Goal: Information Seeking & Learning: Learn about a topic

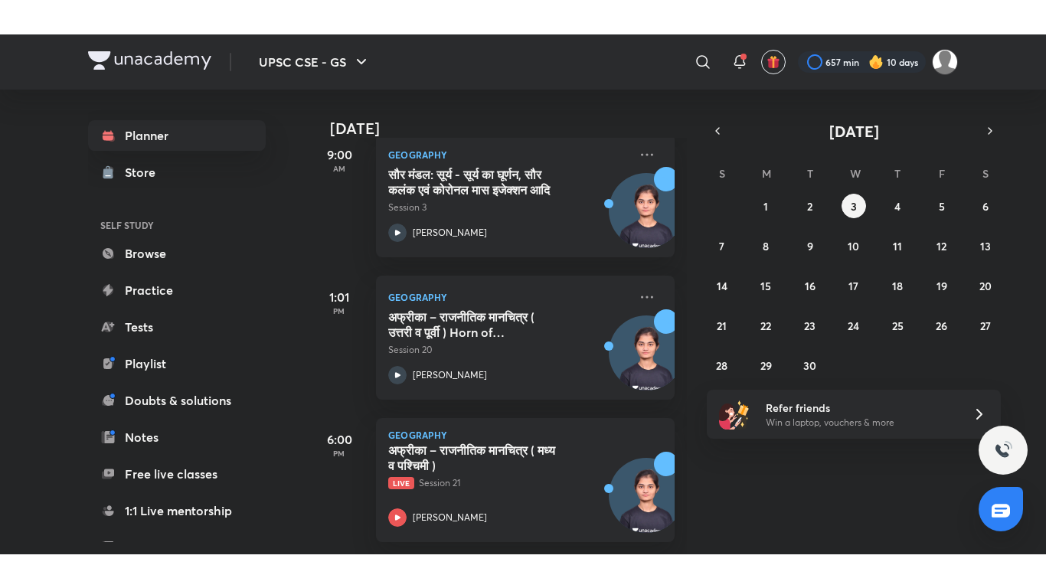
scroll to position [248, 0]
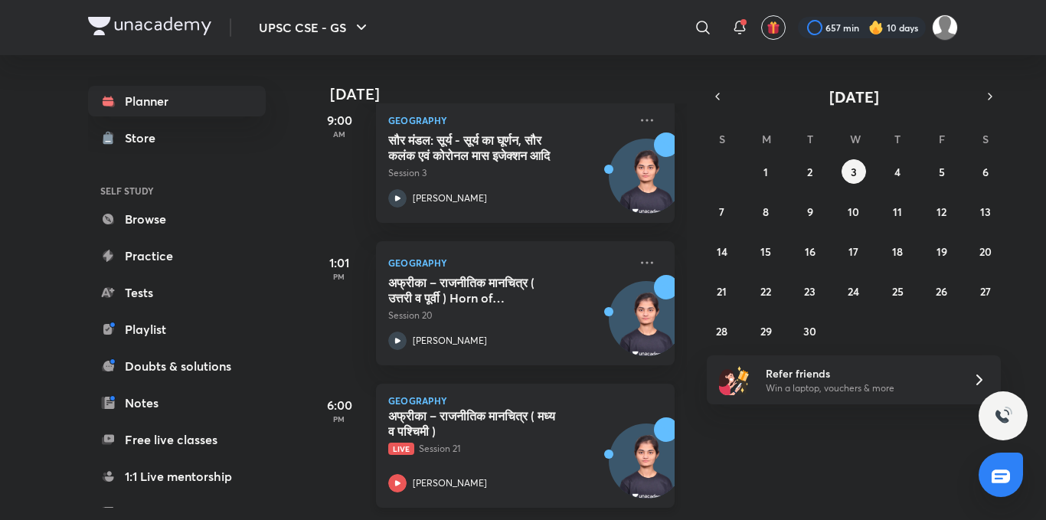
click at [396, 474] on icon at bounding box center [397, 483] width 18 height 18
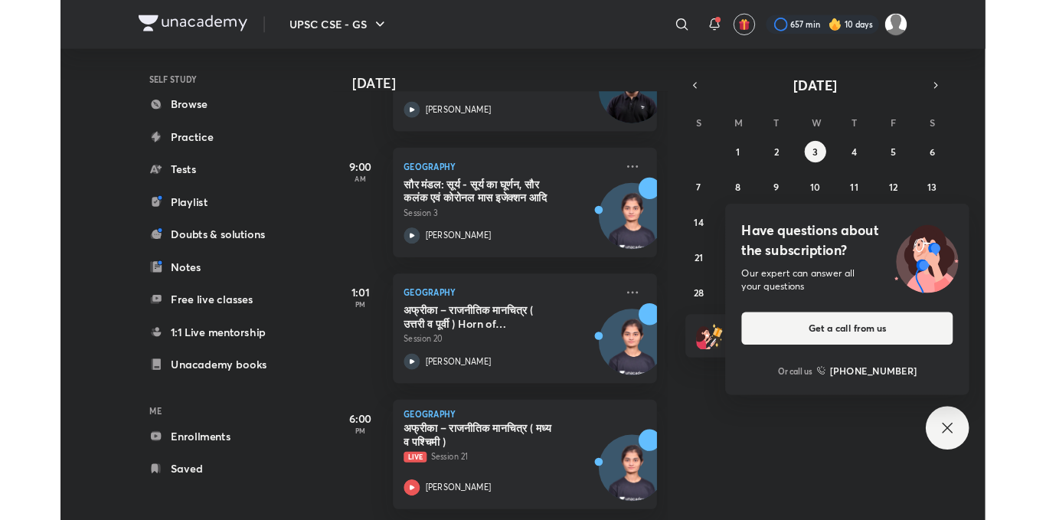
scroll to position [101, 0]
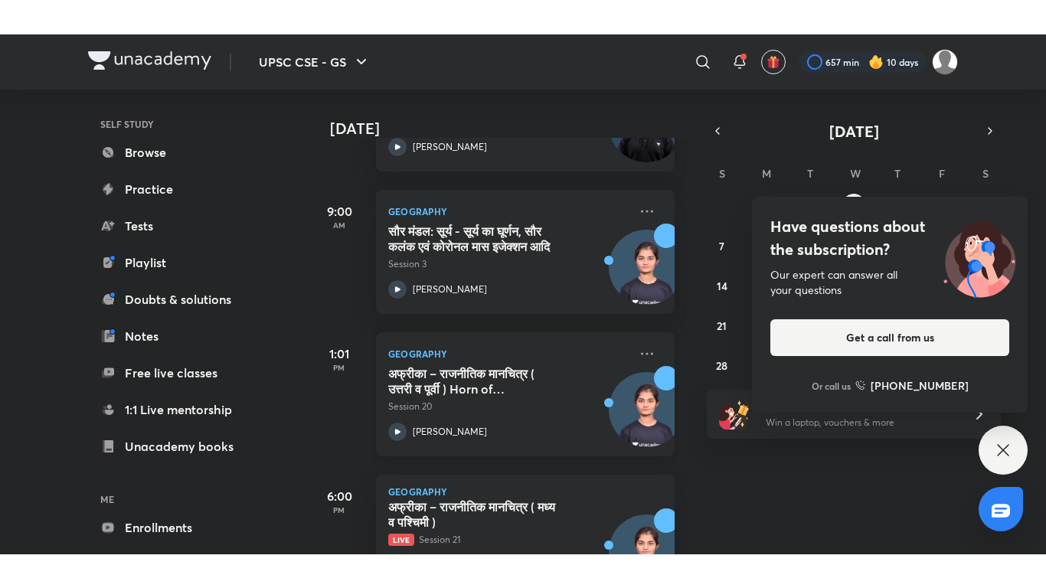
scroll to position [248, 0]
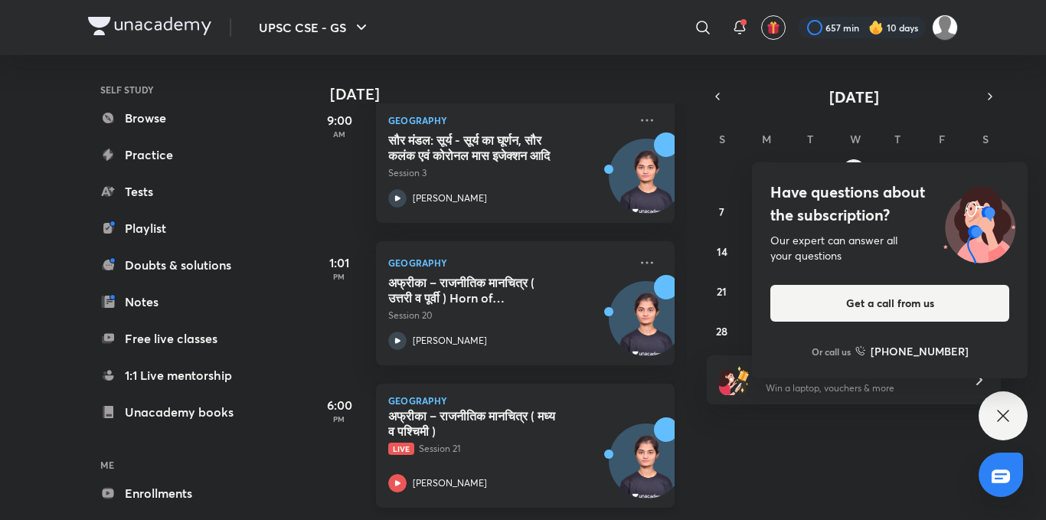
click at [403, 474] on icon at bounding box center [397, 483] width 18 height 18
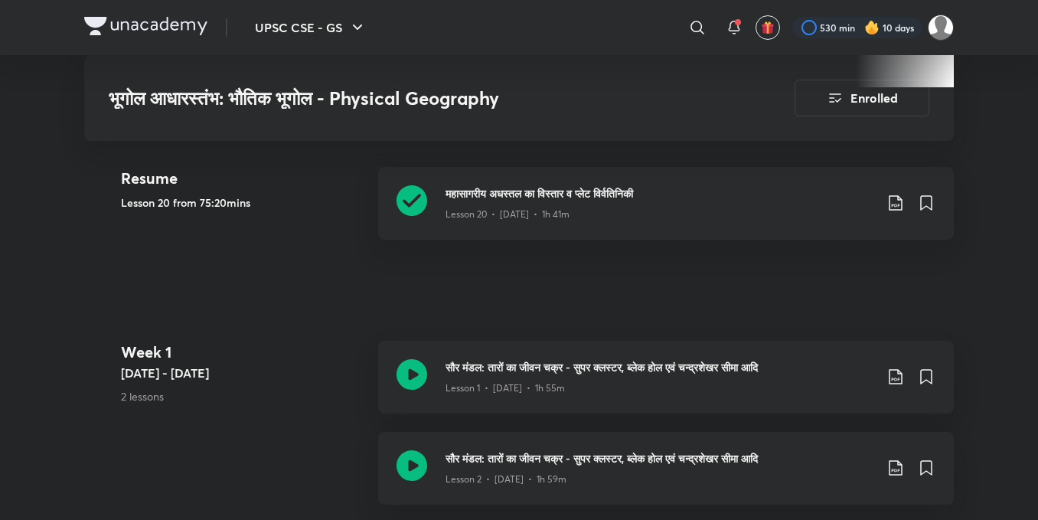
scroll to position [689, 0]
click at [686, 26] on div at bounding box center [697, 27] width 31 height 31
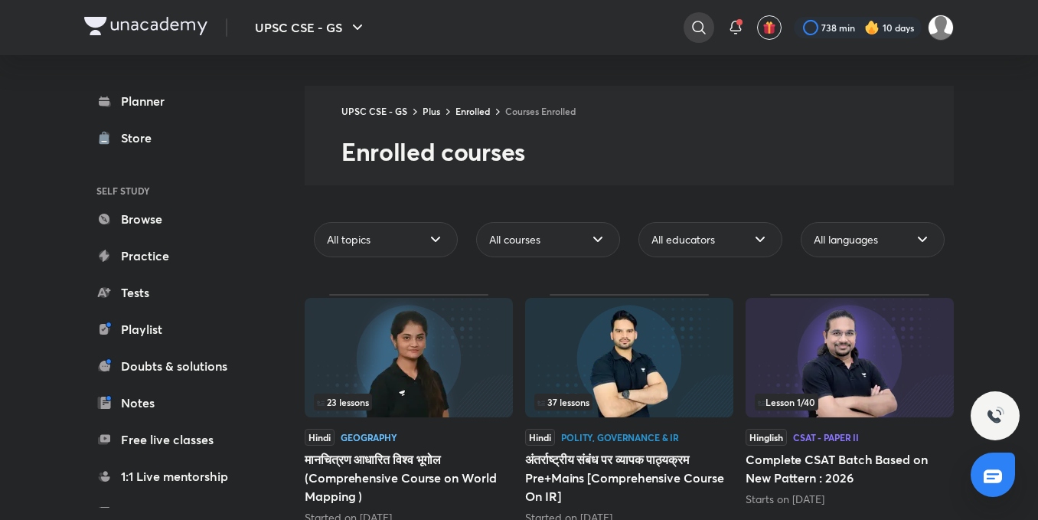
click at [706, 27] on icon at bounding box center [699, 27] width 18 height 18
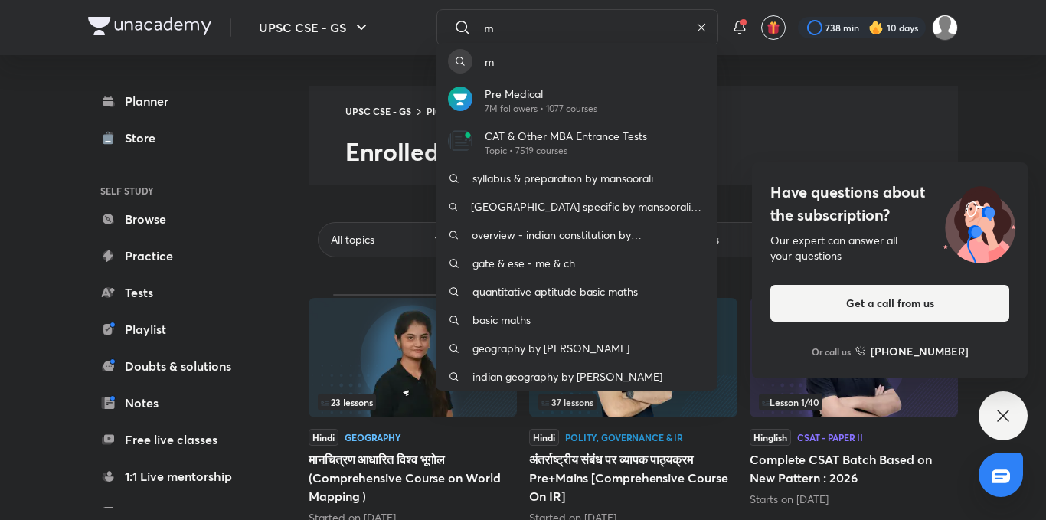
type input "m"
click at [519, 19] on div "m Pre Medical 7M followers • 1077 courses CAT & Other MBA Entrance Tests Topic …" at bounding box center [523, 260] width 1046 height 520
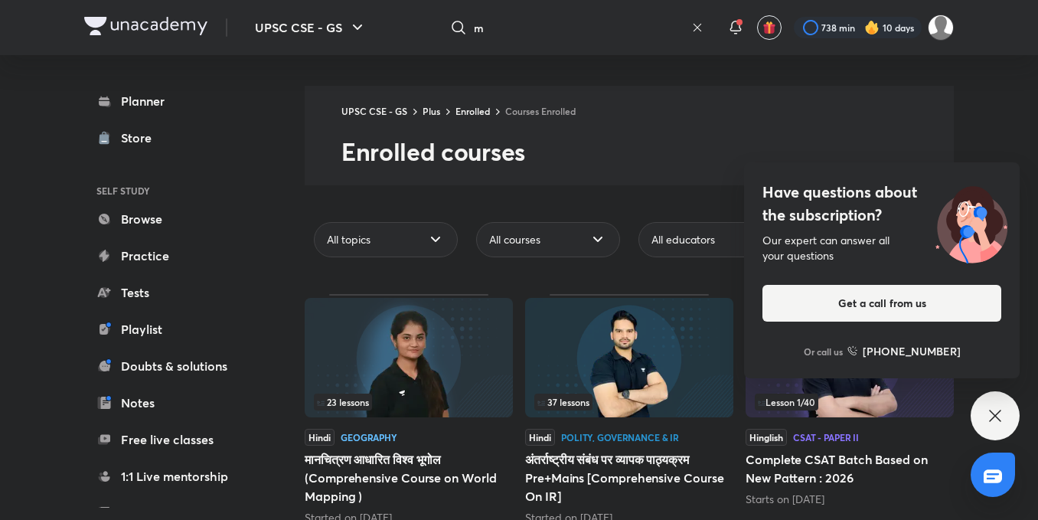
click at [693, 26] on icon at bounding box center [697, 27] width 12 height 12
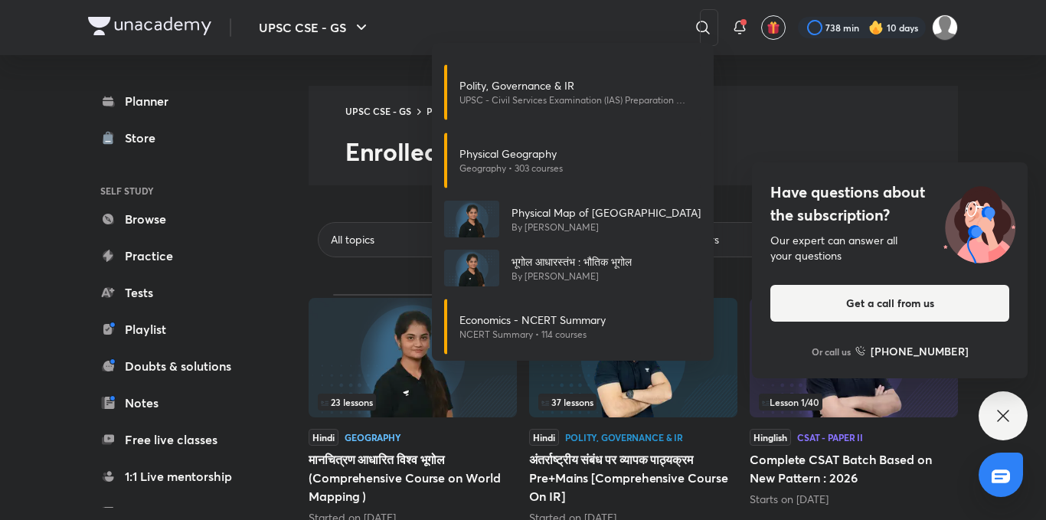
click at [1015, 418] on div "Have questions about the subscription? Our expert can answer all your questions…" at bounding box center [1002, 415] width 49 height 49
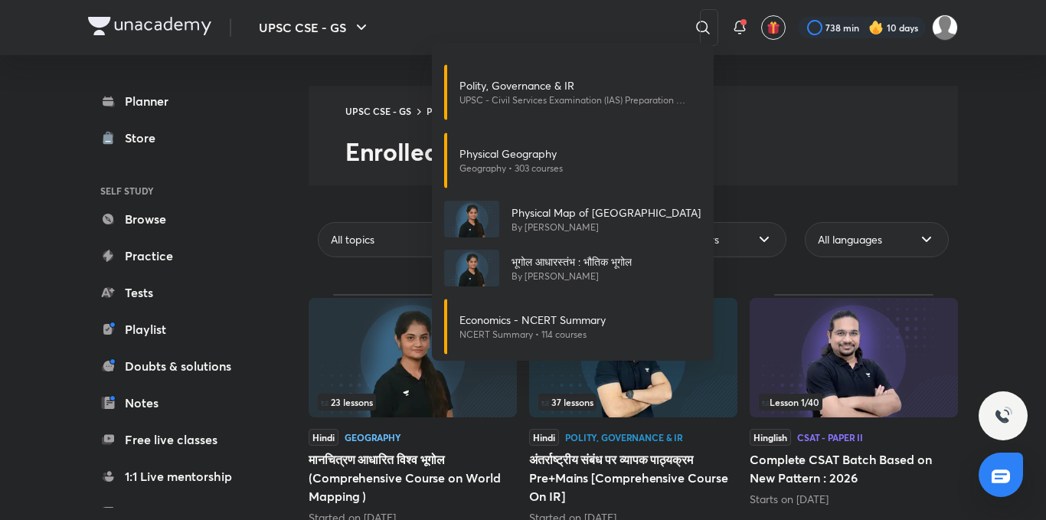
click at [853, 96] on div "Polity, Governance & IR UPSC - Civil Services Examination (IAS) Preparation • 2…" at bounding box center [523, 260] width 1046 height 520
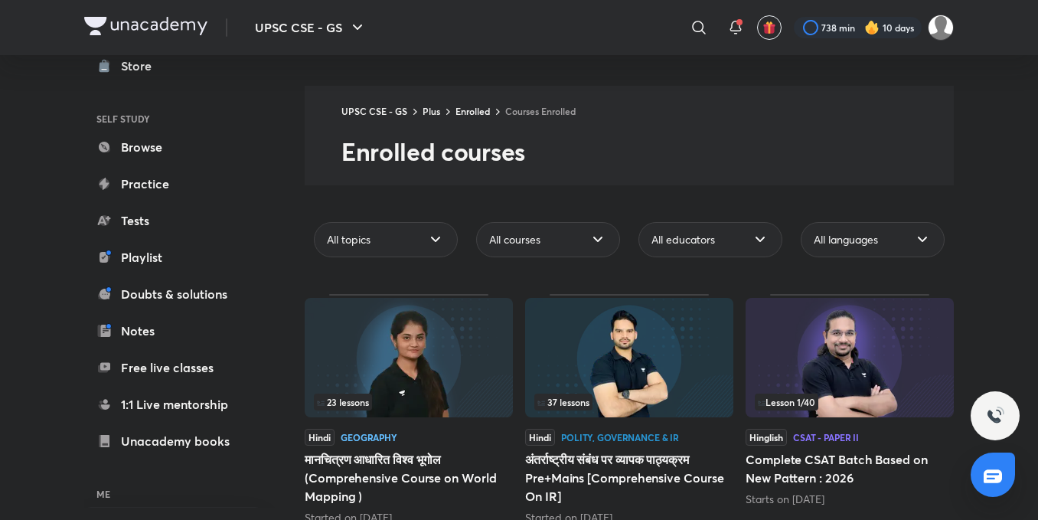
scroll to position [169, 0]
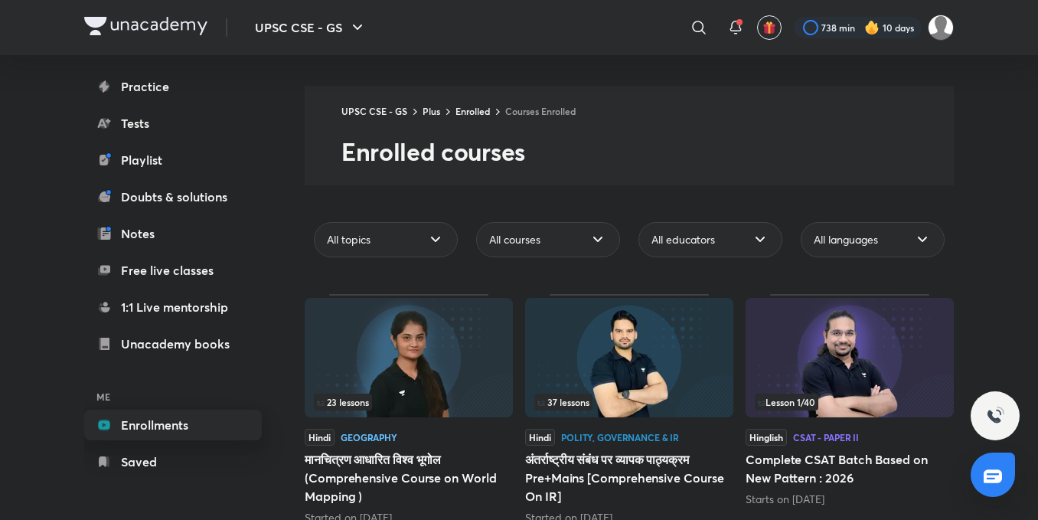
click at [156, 426] on link "Enrollments" at bounding box center [173, 424] width 178 height 31
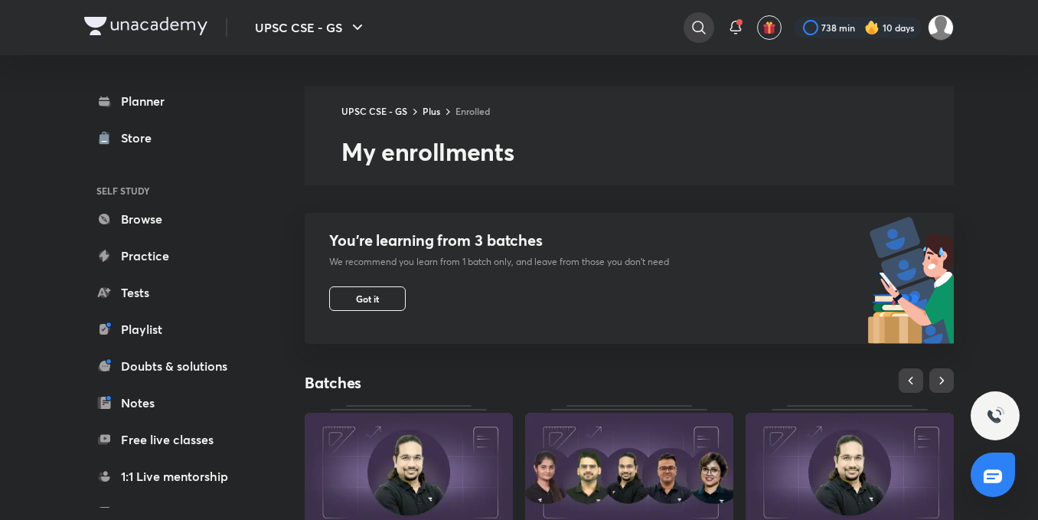
click at [703, 24] on icon at bounding box center [699, 27] width 18 height 18
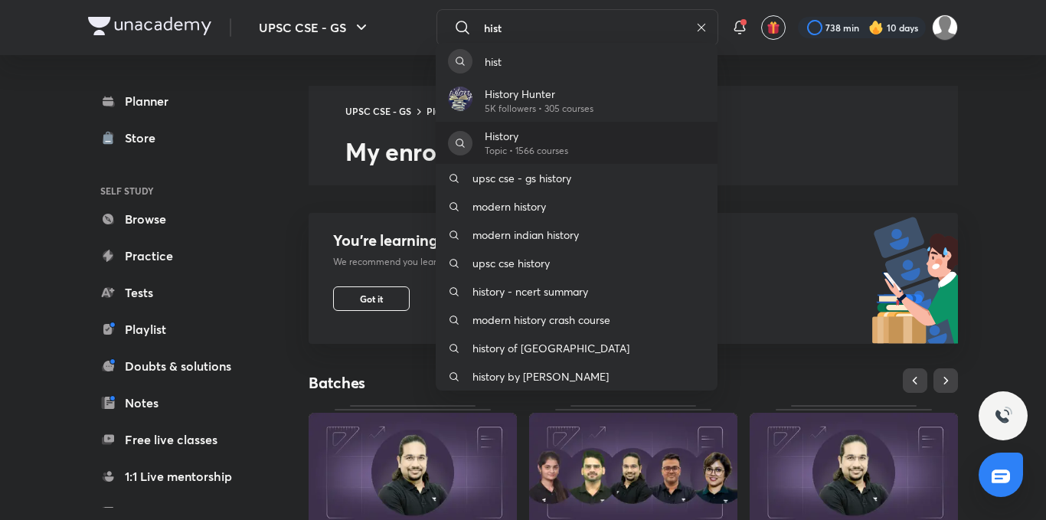
type input "hist"
click at [594, 132] on div "History Topic • 1566 courses" at bounding box center [577, 143] width 282 height 42
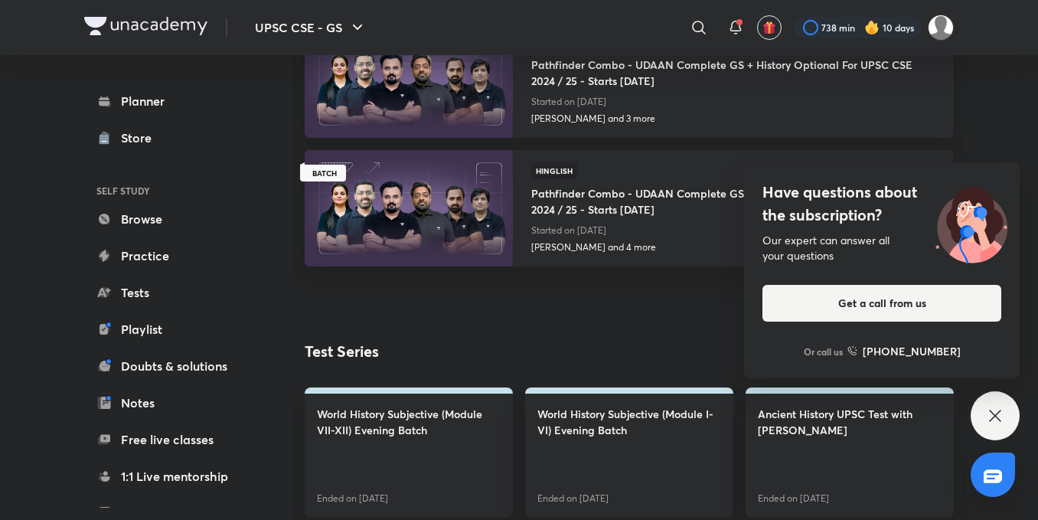
scroll to position [1457, 0]
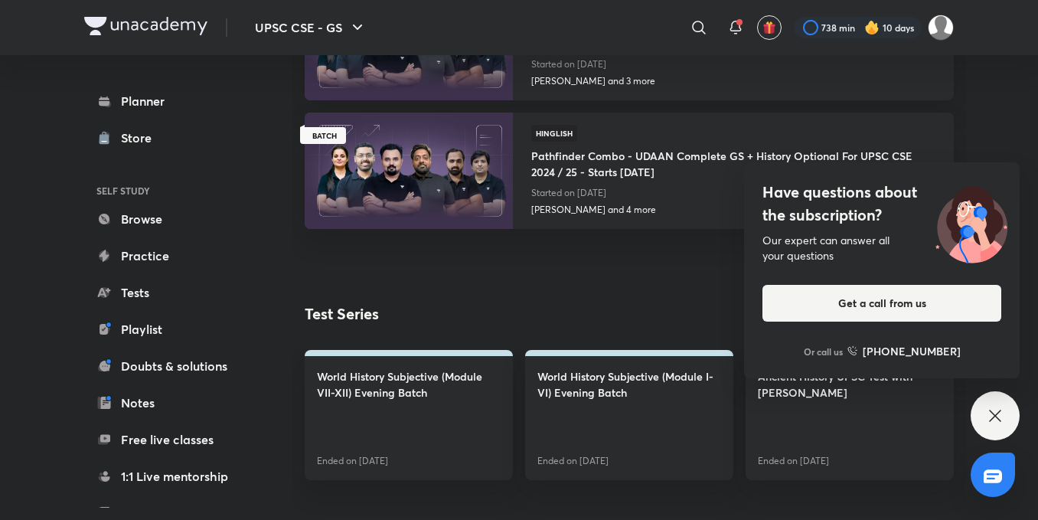
click at [1010, 404] on div "Have questions about the subscription? Our expert can answer all your questions…" at bounding box center [995, 415] width 49 height 49
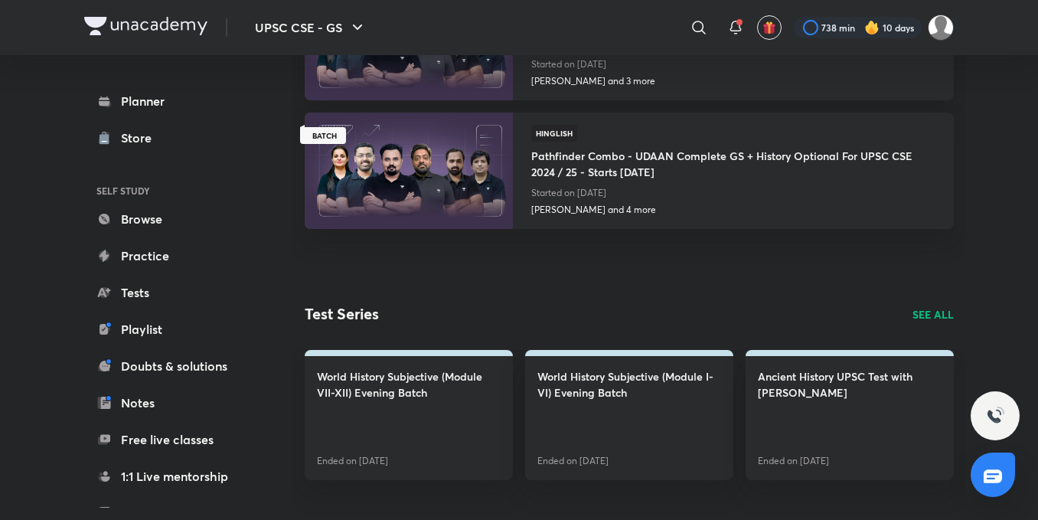
click at [938, 309] on p "SEE ALL" at bounding box center [932, 314] width 41 height 16
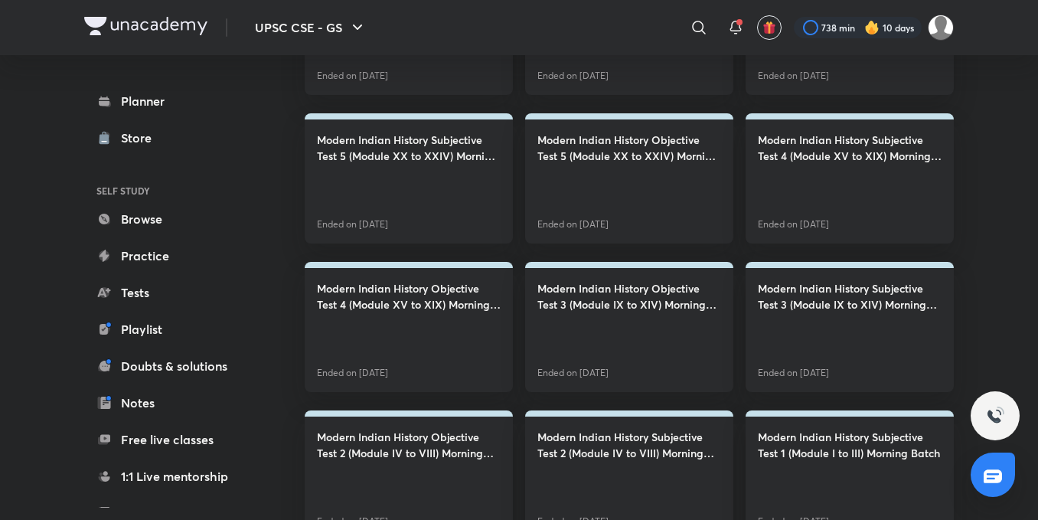
scroll to position [842, 0]
